Goal: Task Accomplishment & Management: Complete application form

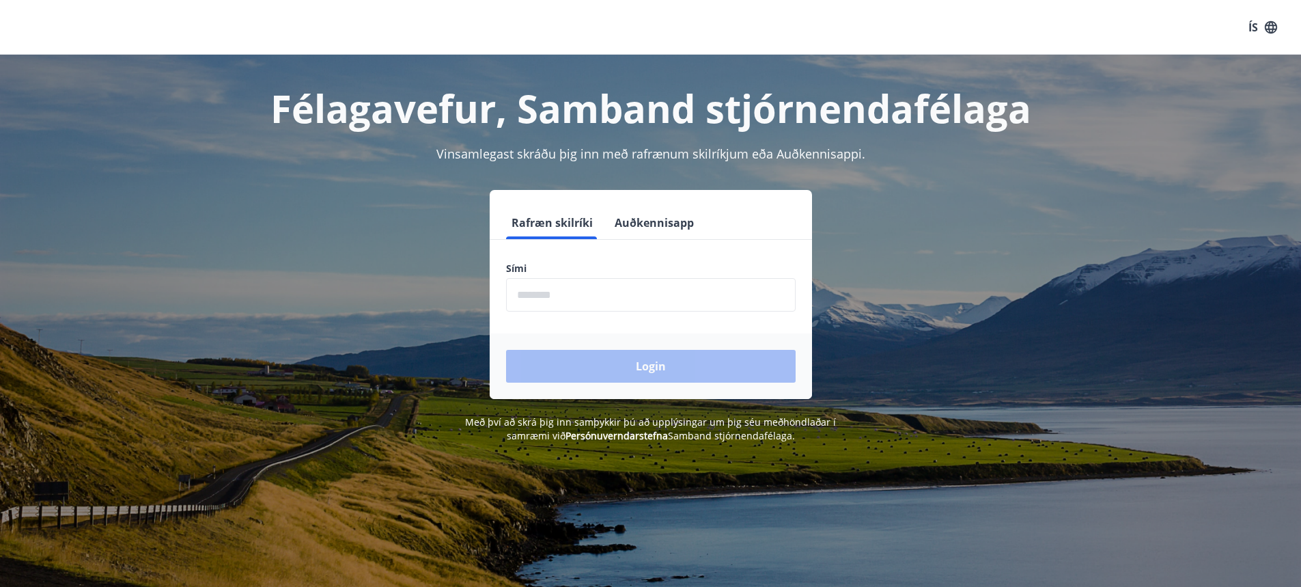
click at [578, 291] on input "phone" at bounding box center [651, 294] width 290 height 33
type input "********"
click at [506, 350] on button "Login" at bounding box center [651, 366] width 290 height 33
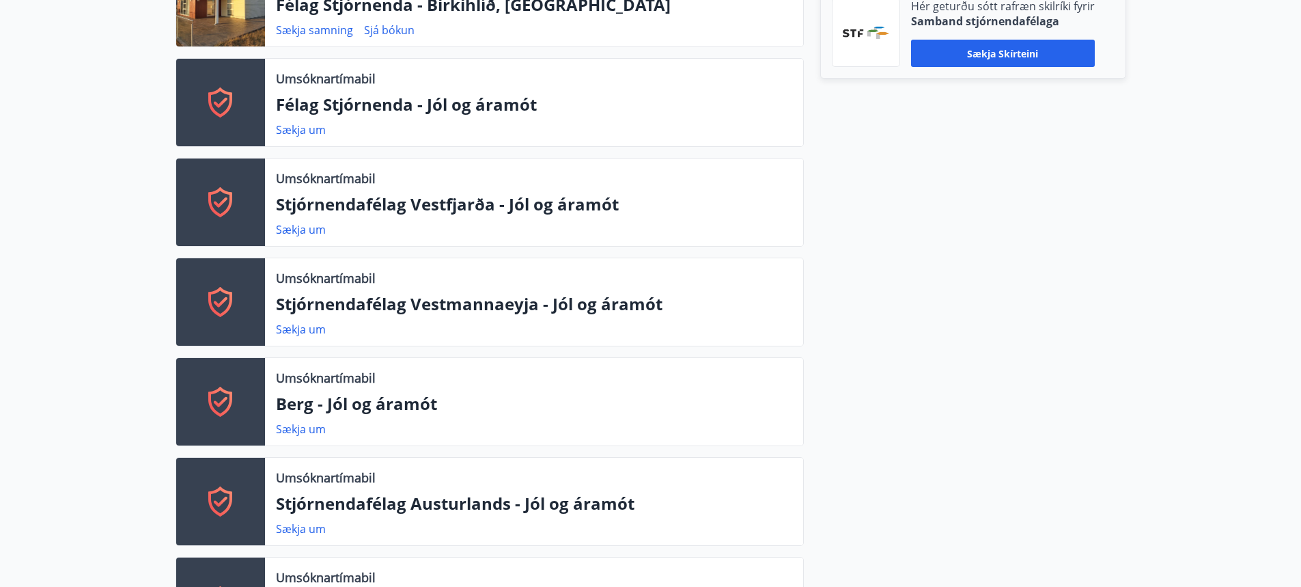
scroll to position [820, 0]
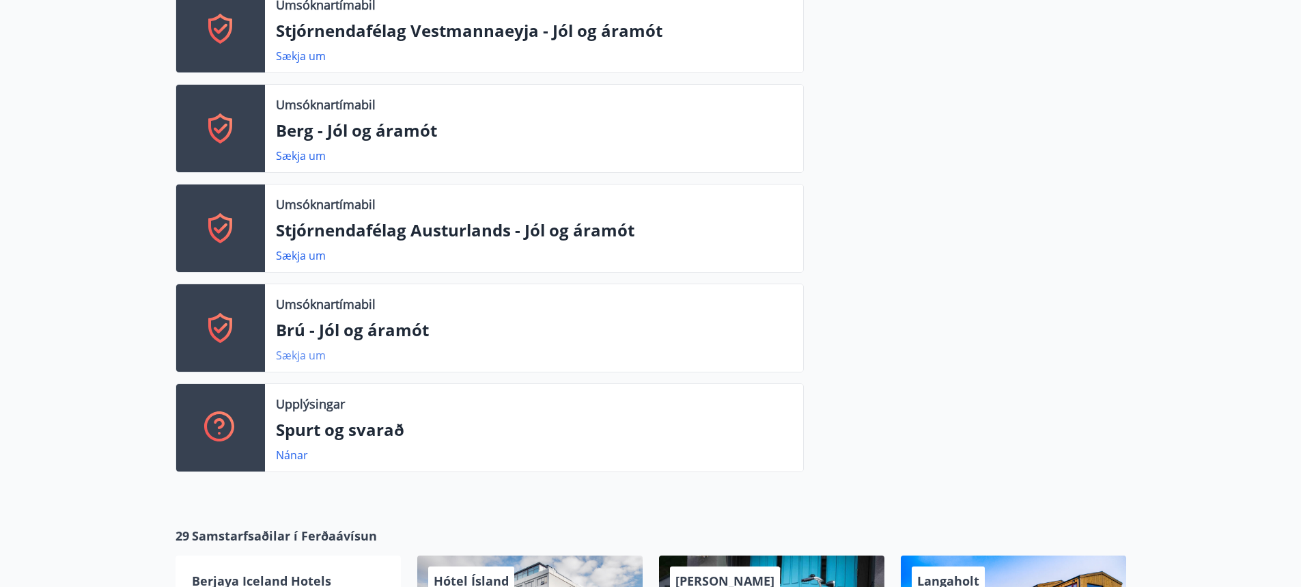
click at [296, 359] on link "Sækja um" at bounding box center [301, 355] width 50 height 15
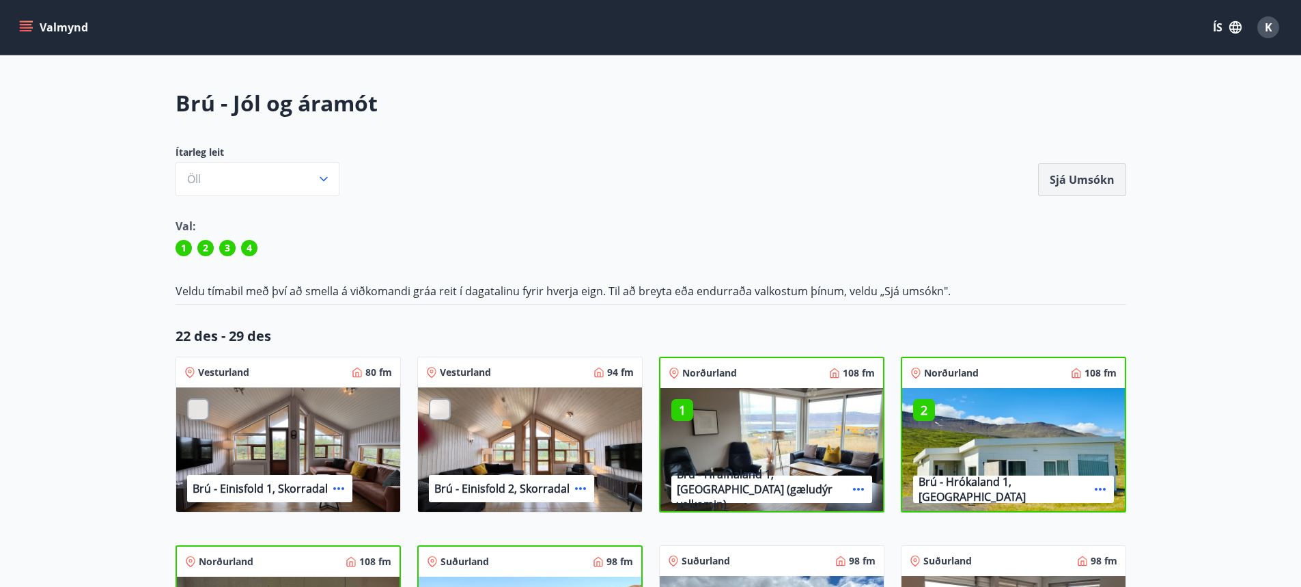
click at [1076, 178] on button "Sjá umsókn" at bounding box center [1082, 179] width 88 height 33
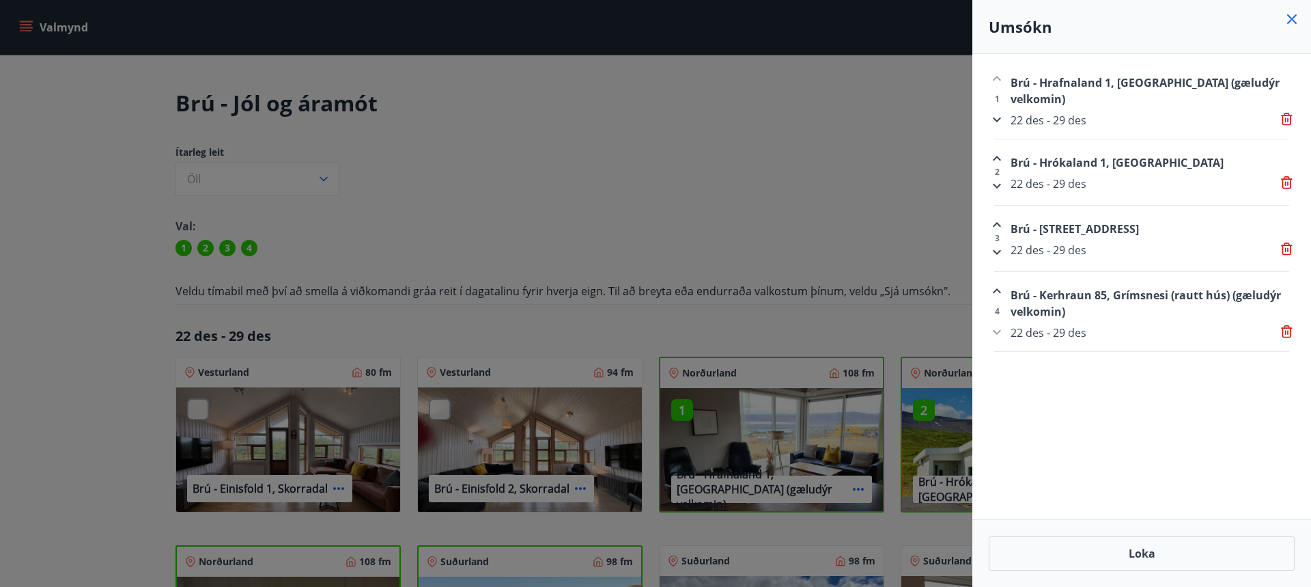
click at [639, 225] on div at bounding box center [655, 293] width 1311 height 587
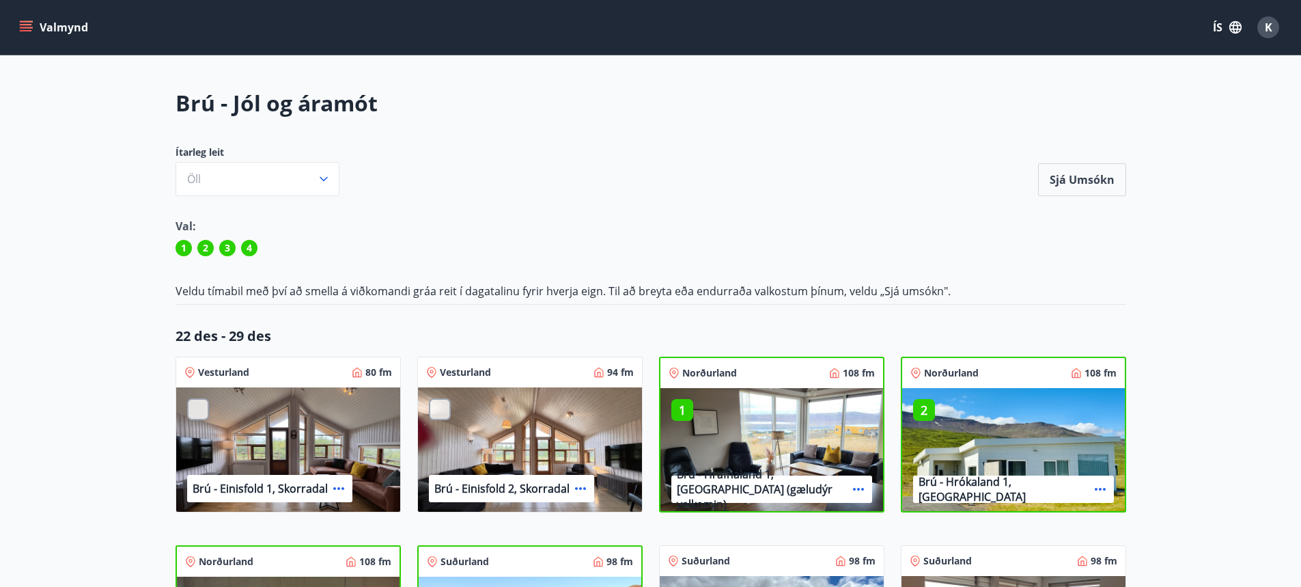
click at [24, 22] on icon "menu" at bounding box center [27, 21] width 15 height 1
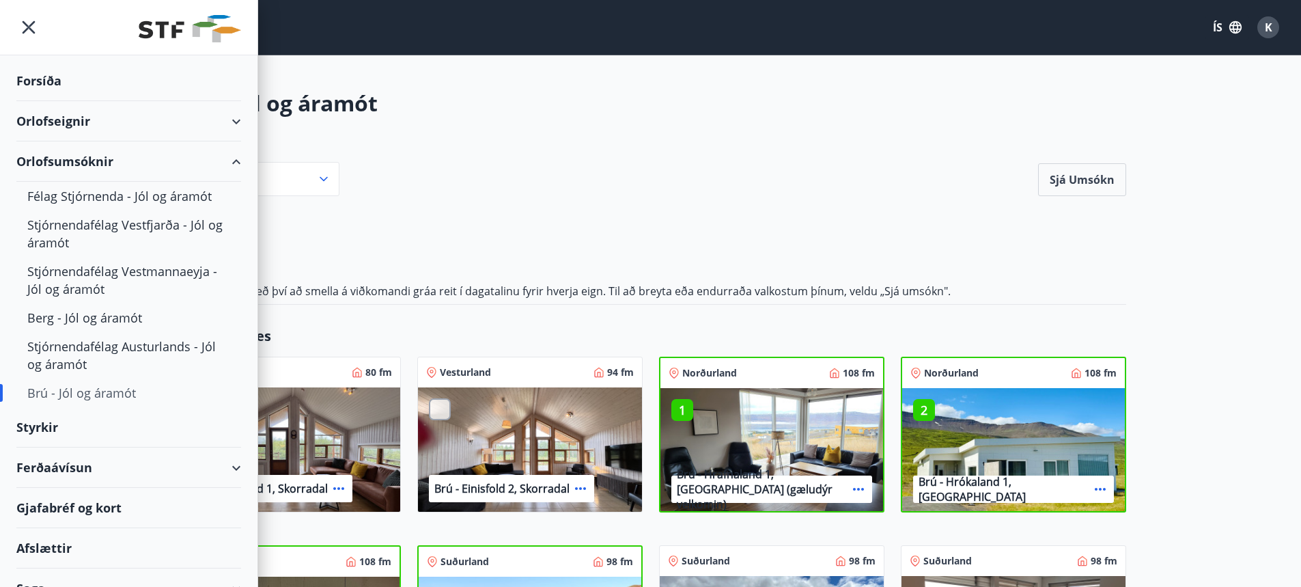
scroll to position [61, 0]
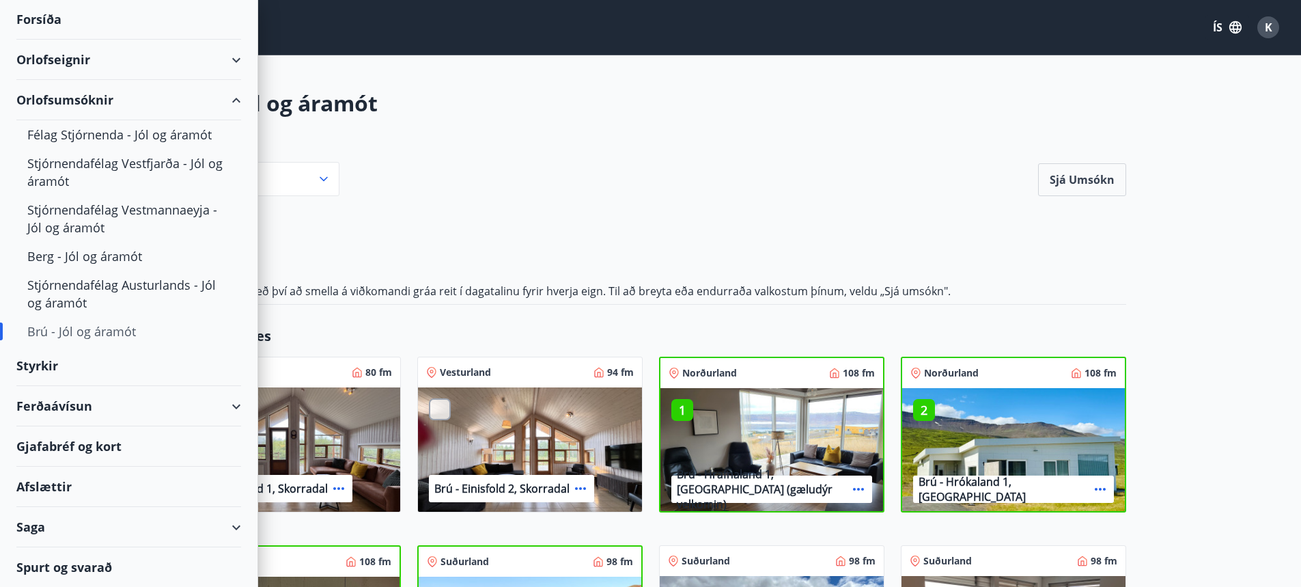
click at [51, 524] on div "Saga" at bounding box center [128, 527] width 225 height 40
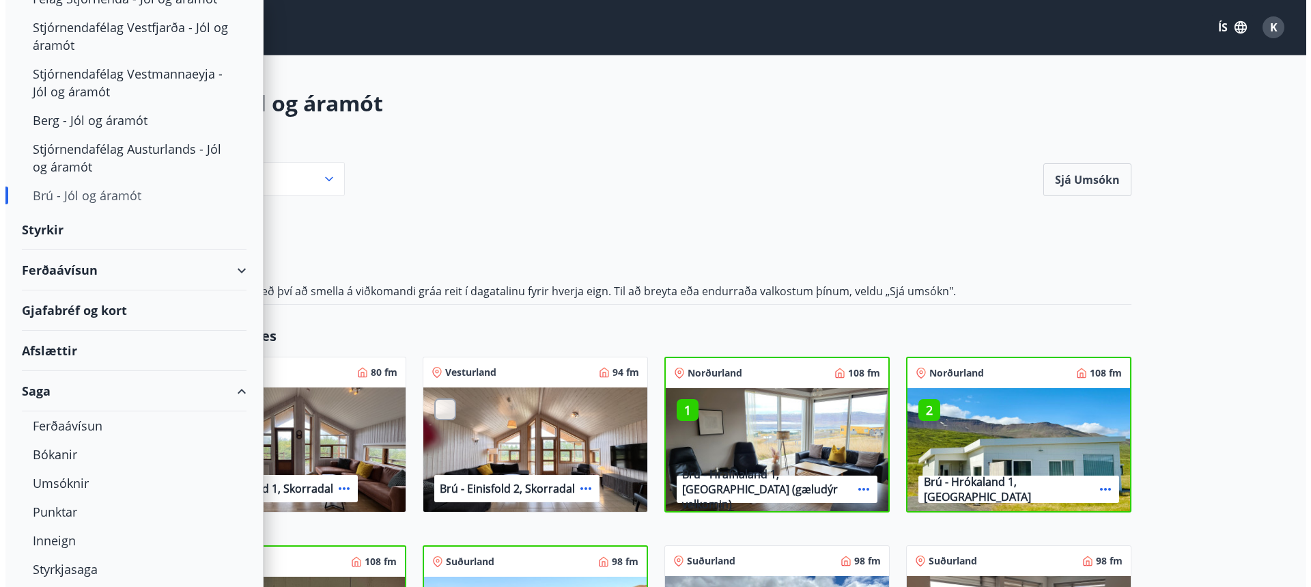
scroll to position [198, 0]
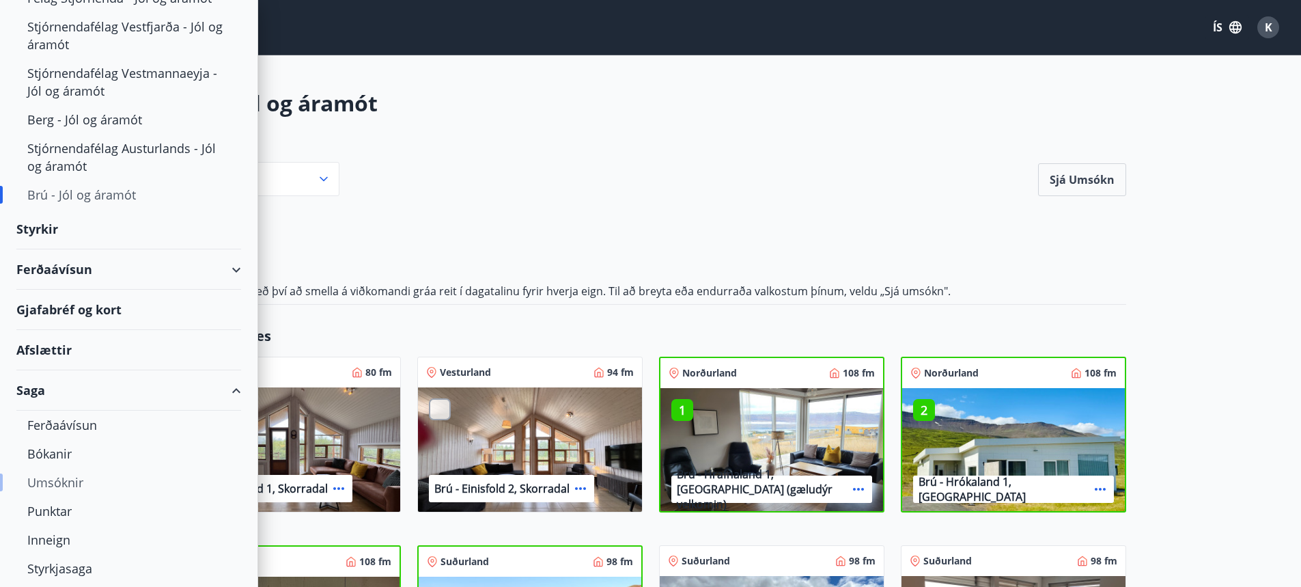
click at [45, 488] on div "Umsóknir" at bounding box center [128, 482] width 203 height 29
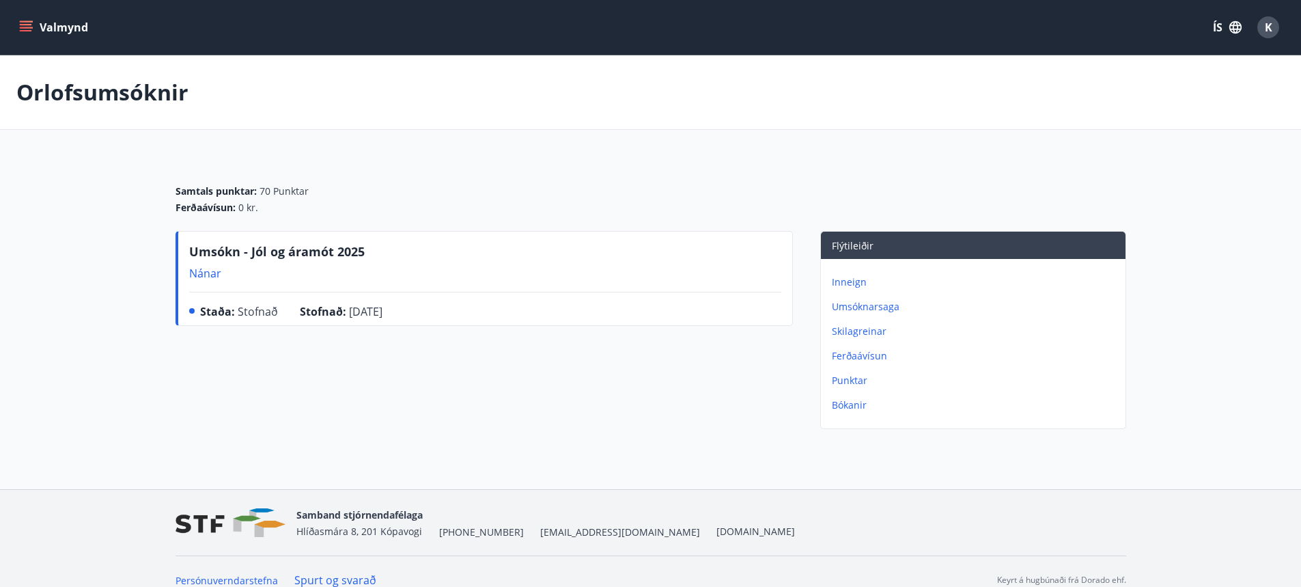
click at [202, 275] on p "Nánar" at bounding box center [277, 273] width 176 height 15
